Goal: Task Accomplishment & Management: Manage account settings

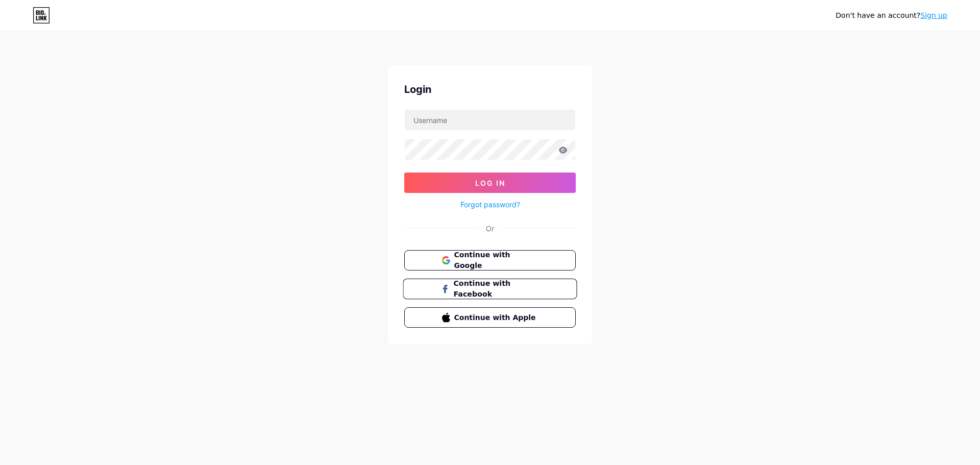
click at [485, 289] on span "Continue with Facebook" at bounding box center [495, 289] width 85 height 22
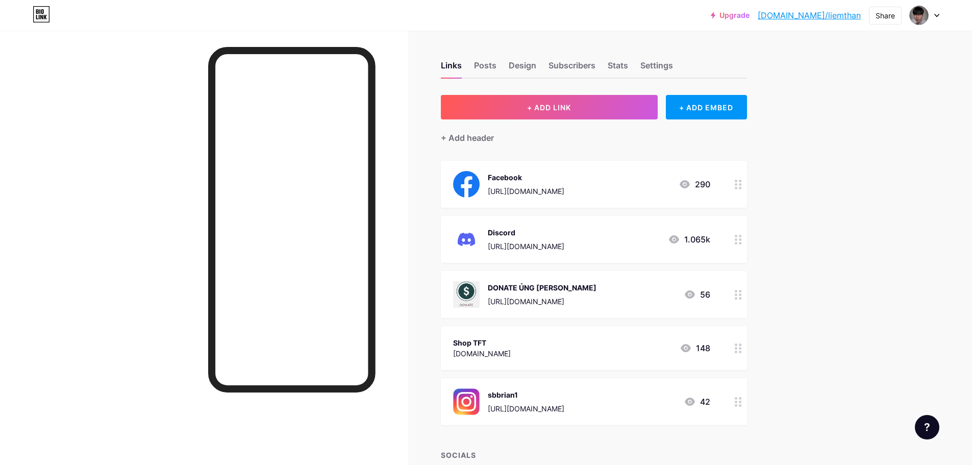
click at [736, 241] on div at bounding box center [738, 239] width 17 height 47
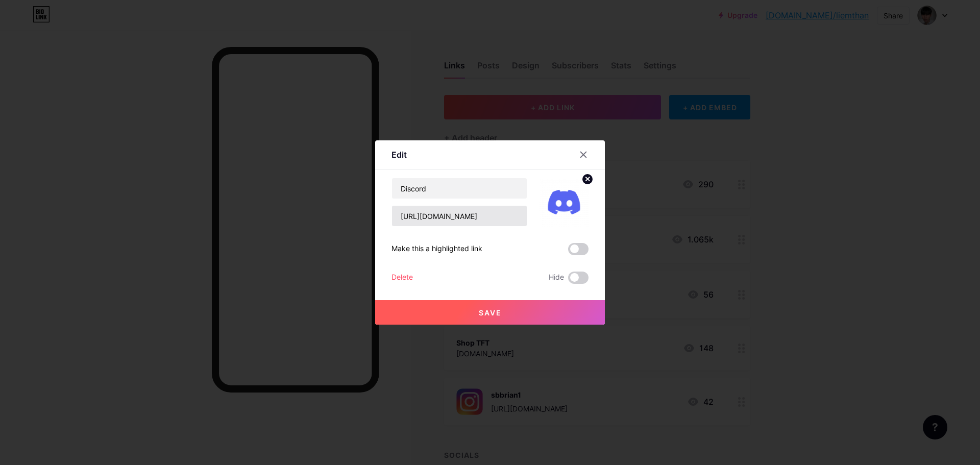
click at [457, 202] on div "Discord [URL][DOMAIN_NAME]" at bounding box center [460, 202] width 136 height 49
click at [457, 210] on input "[URL][DOMAIN_NAME]" at bounding box center [459, 216] width 135 height 20
paste input "pP6DCfjza8"
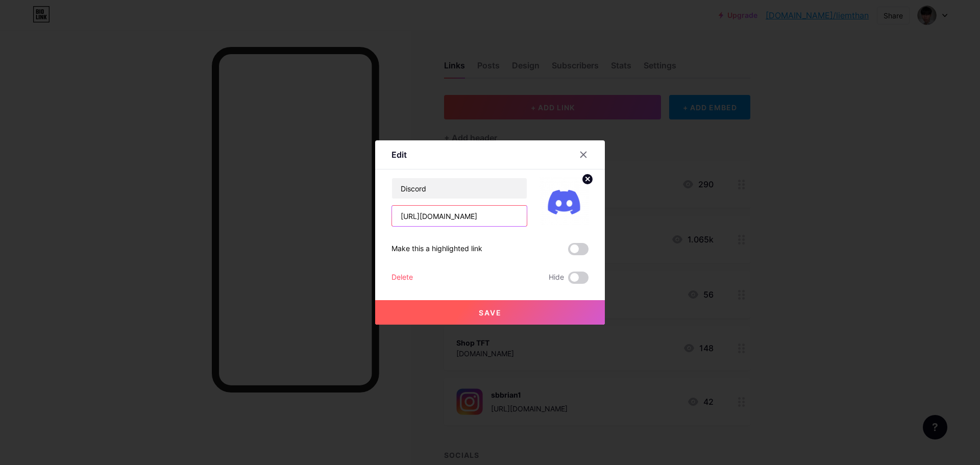
type input "[URL][DOMAIN_NAME]"
click at [528, 314] on button "Save" at bounding box center [490, 312] width 230 height 25
